Goal: Task Accomplishment & Management: Manage account settings

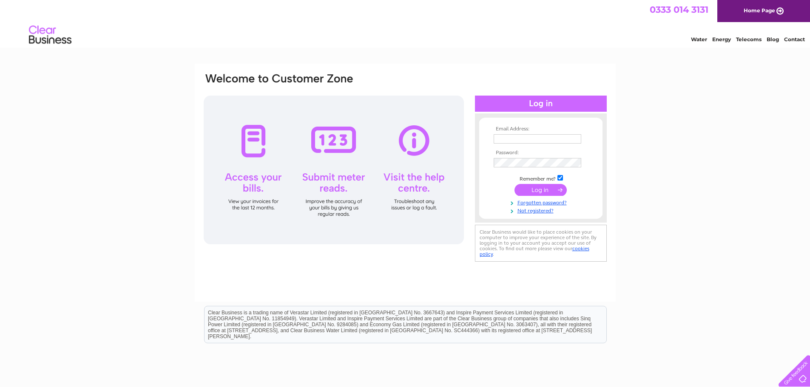
click at [510, 141] on input "text" at bounding box center [538, 138] width 88 height 9
type input "emma.savage@savills.com"
click at [515, 185] on input "submit" at bounding box center [541, 191] width 52 height 12
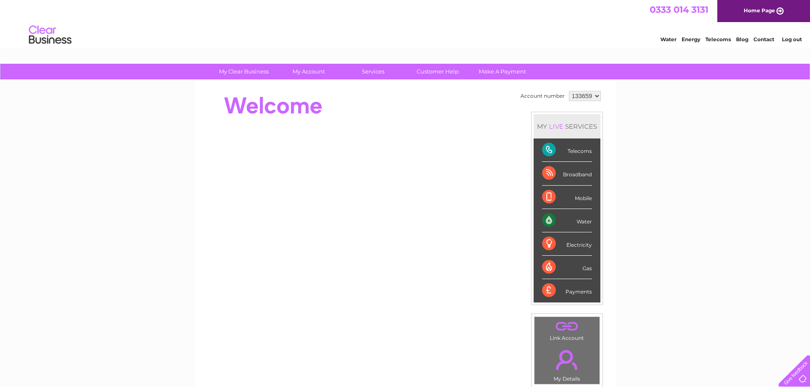
click at [549, 176] on div "Broadband" at bounding box center [567, 173] width 50 height 23
click at [569, 174] on div "Broadband" at bounding box center [567, 173] width 50 height 23
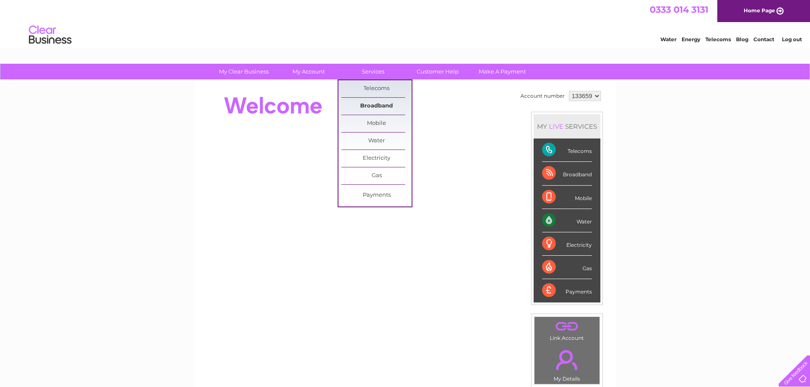
click at [373, 102] on link "Broadband" at bounding box center [376, 106] width 70 height 17
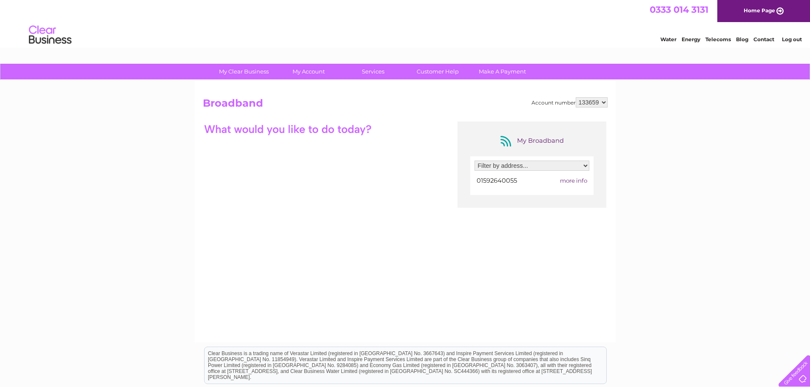
click at [525, 165] on select "Filter by address... Raith Farming Partnership, Raith Estate, Raith, Kirkcaldy,…" at bounding box center [532, 166] width 115 height 10
select select "755279"
click at [475, 161] on select "Filter by address... Raith Farming Partnership, Raith Estate, Raith, Kirkcaldy,…" at bounding box center [532, 166] width 115 height 10
click at [581, 182] on span "more info" at bounding box center [573, 180] width 27 height 7
click at [569, 182] on span "more info" at bounding box center [573, 180] width 27 height 7
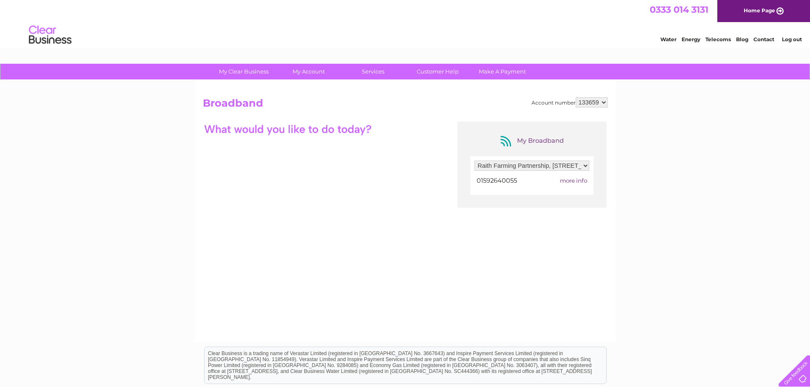
click at [573, 182] on span "more info" at bounding box center [573, 180] width 27 height 7
click at [568, 181] on span "more info" at bounding box center [573, 180] width 27 height 7
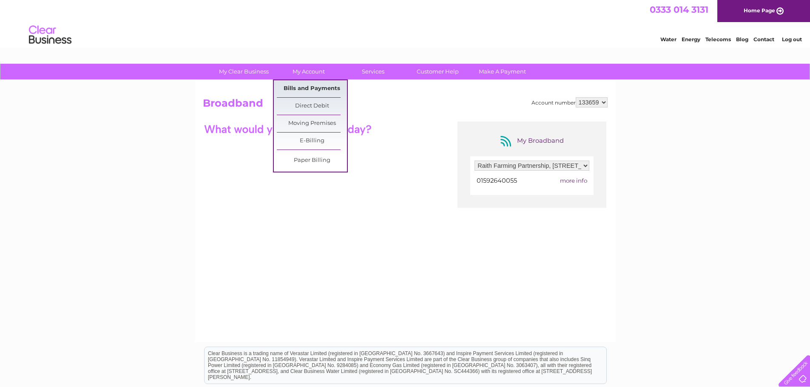
click at [324, 87] on link "Bills and Payments" at bounding box center [312, 88] width 70 height 17
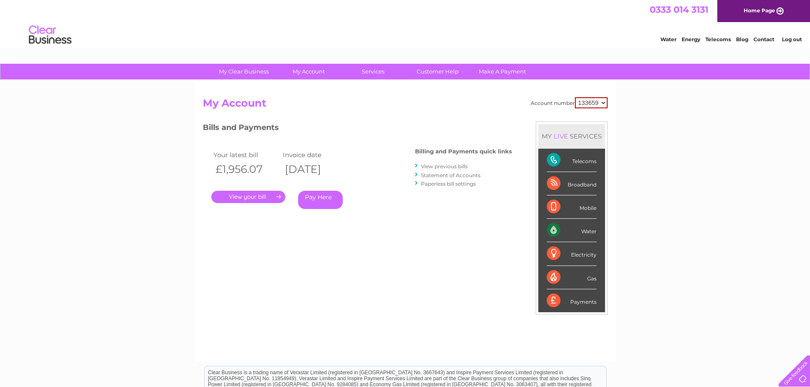
click at [268, 198] on link "." at bounding box center [248, 197] width 74 height 12
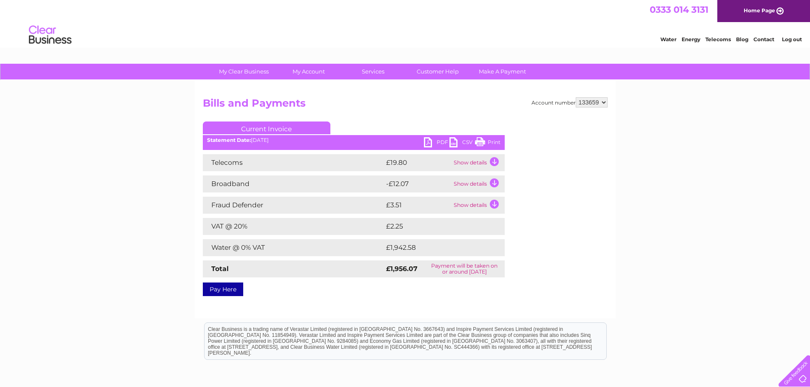
click at [431, 142] on link "PDF" at bounding box center [437, 143] width 26 height 12
